Goal: Navigation & Orientation: Understand site structure

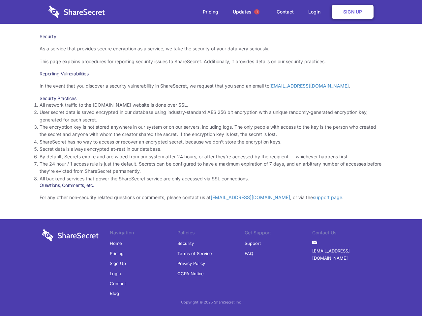
click at [211, 158] on li "By default, Secrets expire and are wiped from our system after 24 hours, or aft…" at bounding box center [211, 156] width 342 height 7
click at [257, 12] on span "1" at bounding box center [256, 11] width 5 height 5
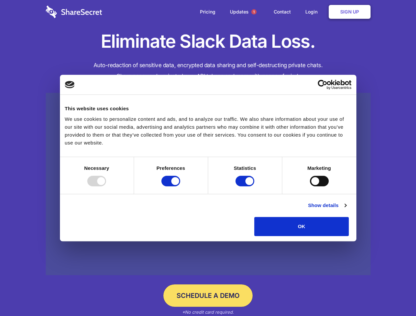
click at [106, 186] on div at bounding box center [96, 181] width 19 height 11
click at [180, 186] on input "Preferences" at bounding box center [170, 181] width 19 height 11
checkbox input "false"
click at [246, 186] on input "Statistics" at bounding box center [244, 181] width 19 height 11
checkbox input "false"
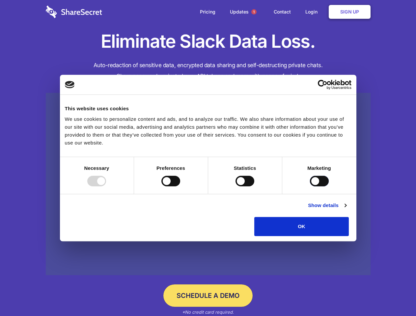
click at [310, 186] on input "Marketing" at bounding box center [319, 181] width 19 height 11
checkbox input "true"
click at [346, 209] on link "Show details" at bounding box center [327, 206] width 38 height 8
click at [0, 0] on ul "Necessary 7 Necessary cookies help make a website usable by enabling basic func…" at bounding box center [0, 0] width 0 height 0
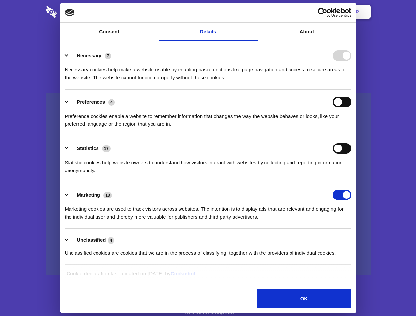
click at [254, 12] on span "1" at bounding box center [253, 11] width 5 height 5
